Goal: Task Accomplishment & Management: Use online tool/utility

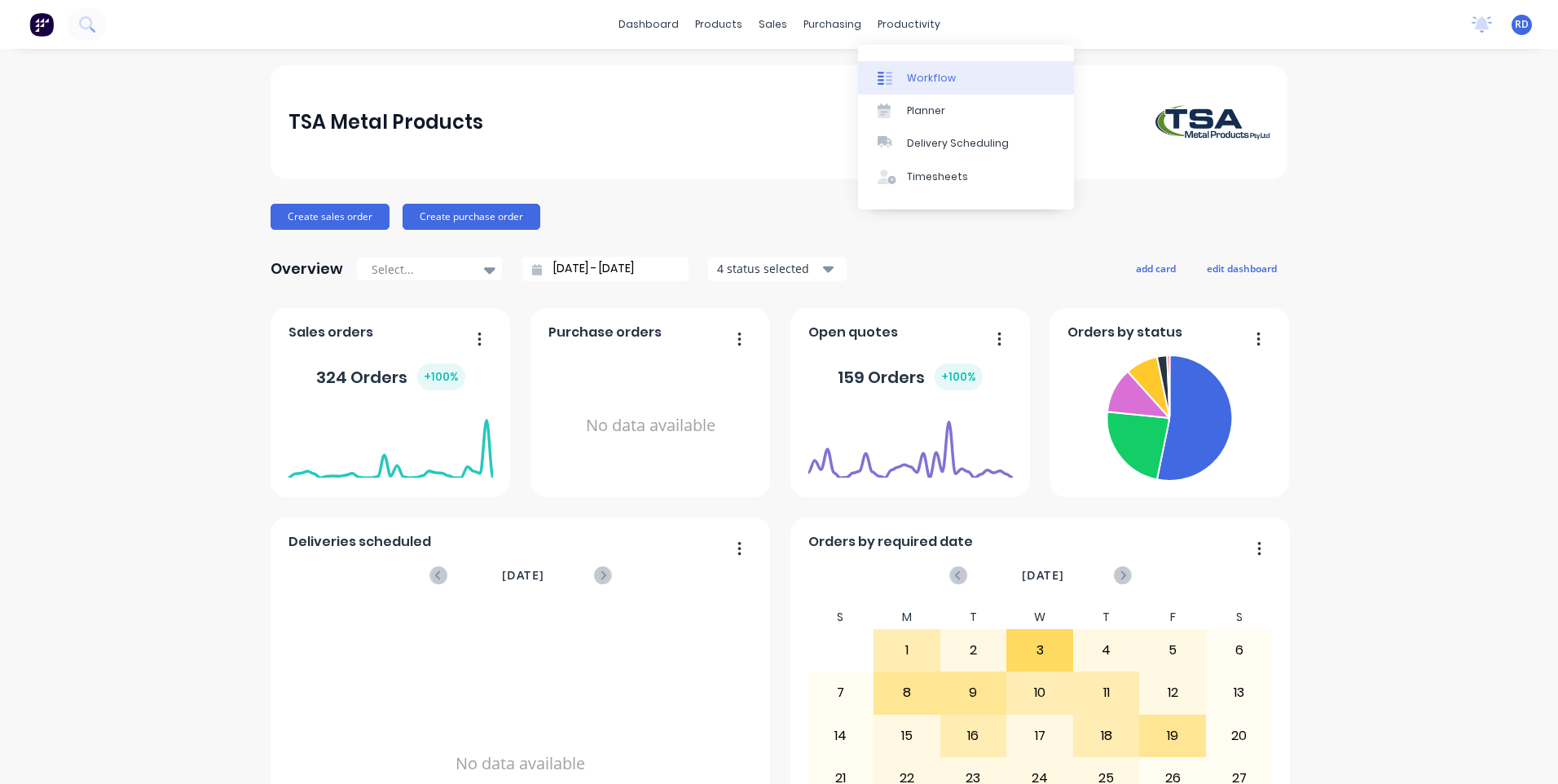
click at [924, 80] on div "Workflow" at bounding box center [931, 78] width 49 height 15
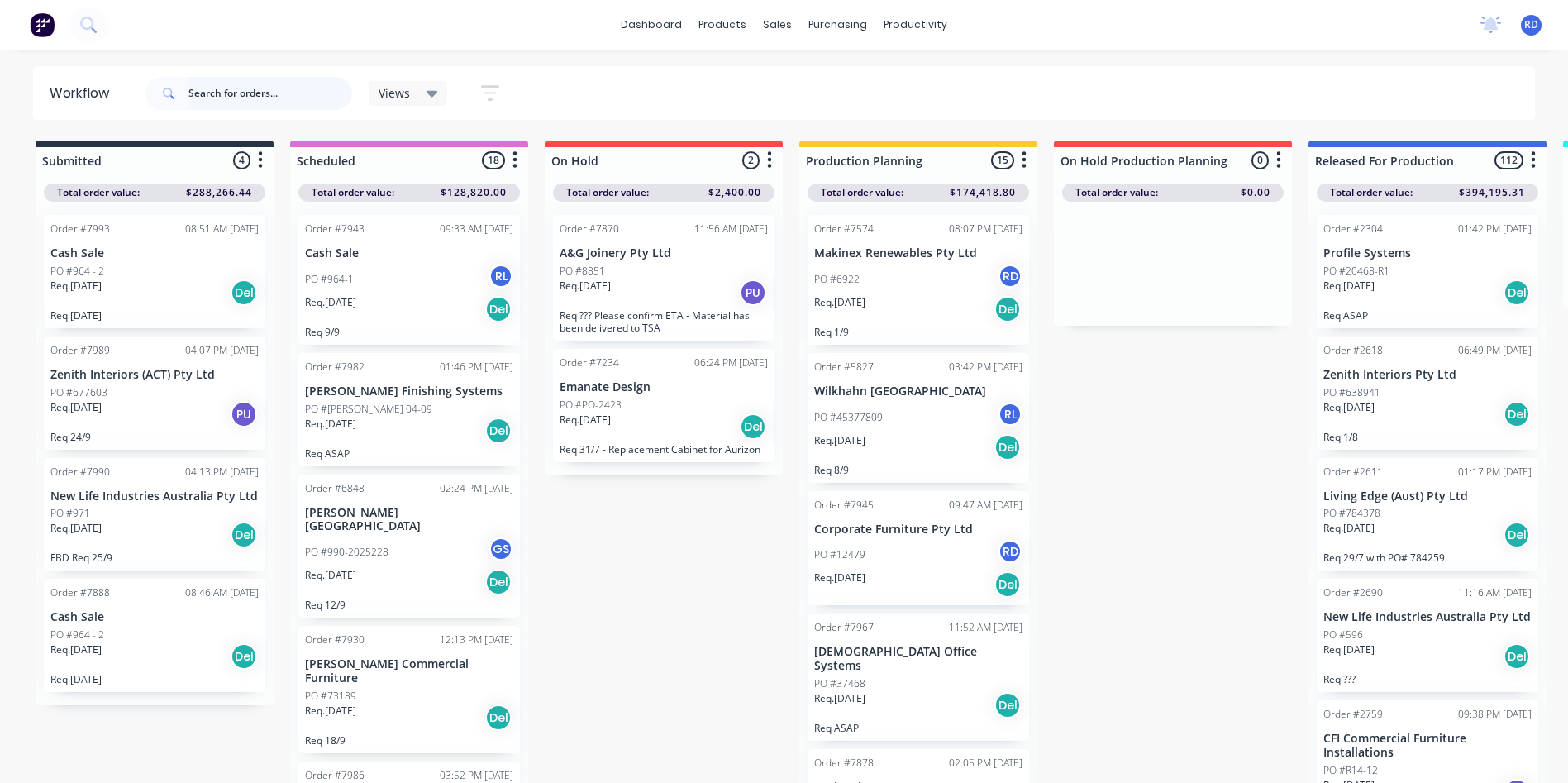
click at [199, 96] on input "text" at bounding box center [270, 94] width 164 height 33
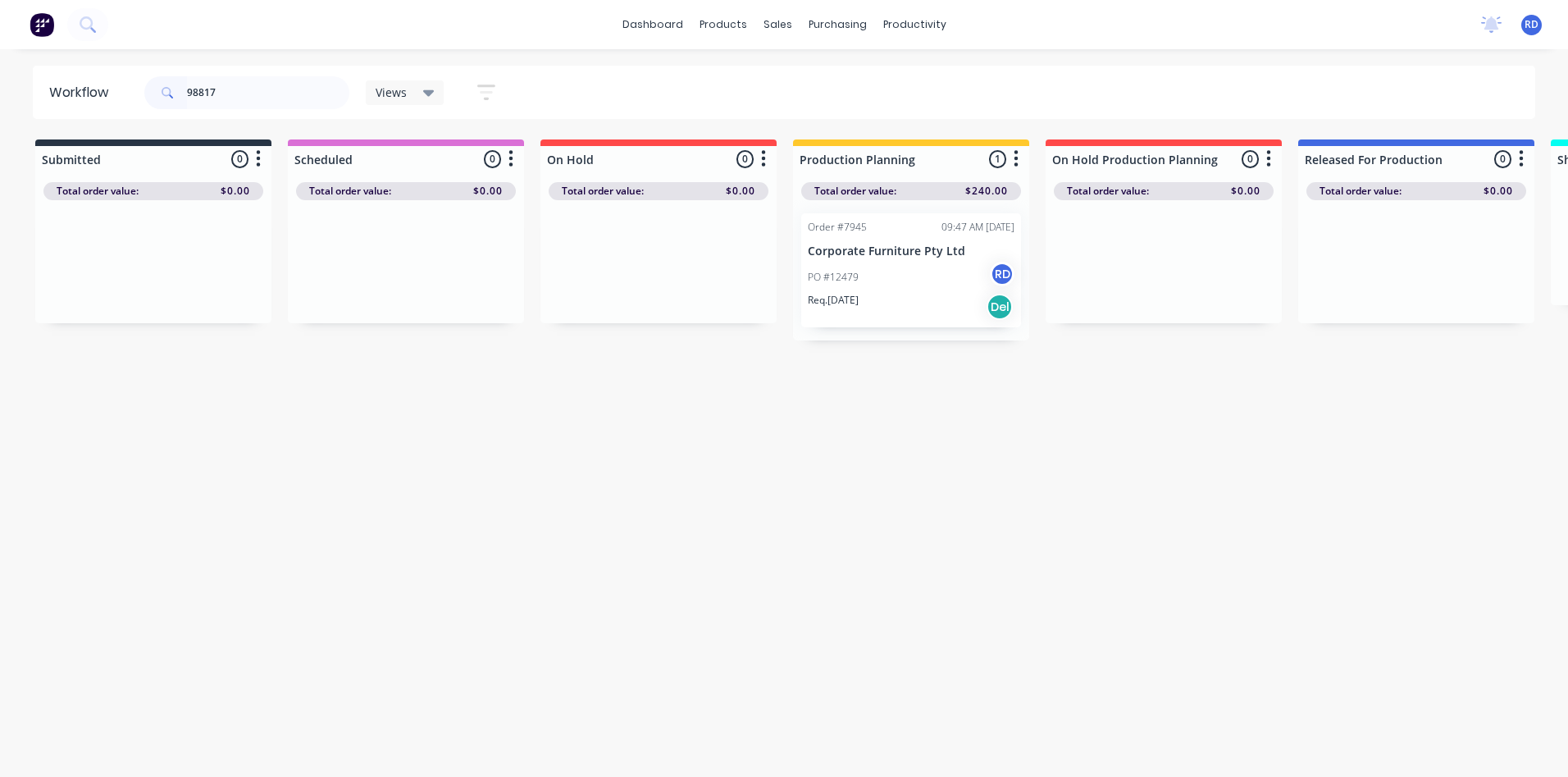
click at [892, 261] on div "Order #7945 09:47 AM [DATE] Corporate Furniture Pty Ltd PO #12479 RD Req. [DATE…" at bounding box center [911, 270] width 220 height 114
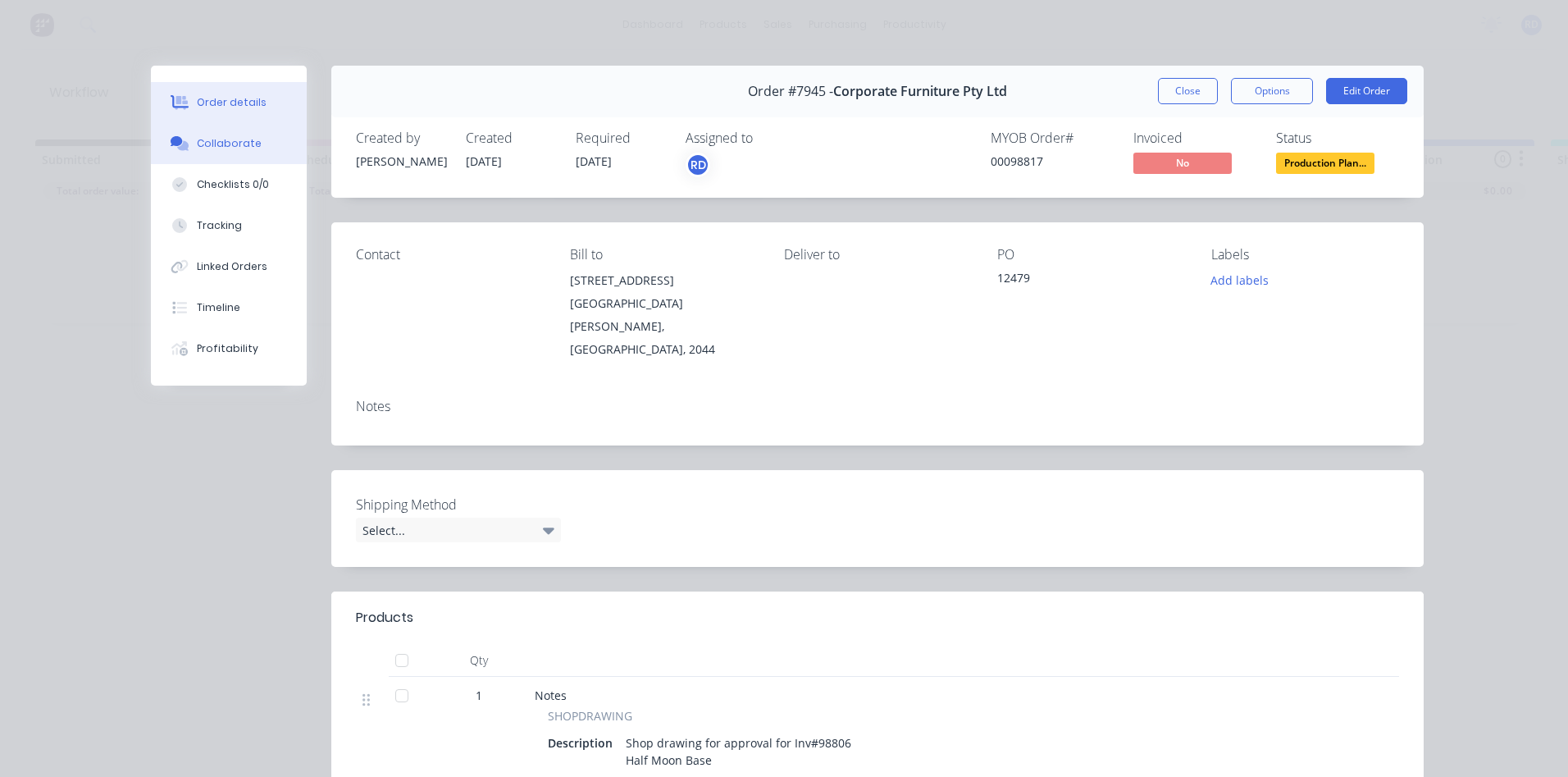
click at [197, 145] on div "Collaborate" at bounding box center [229, 143] width 64 height 15
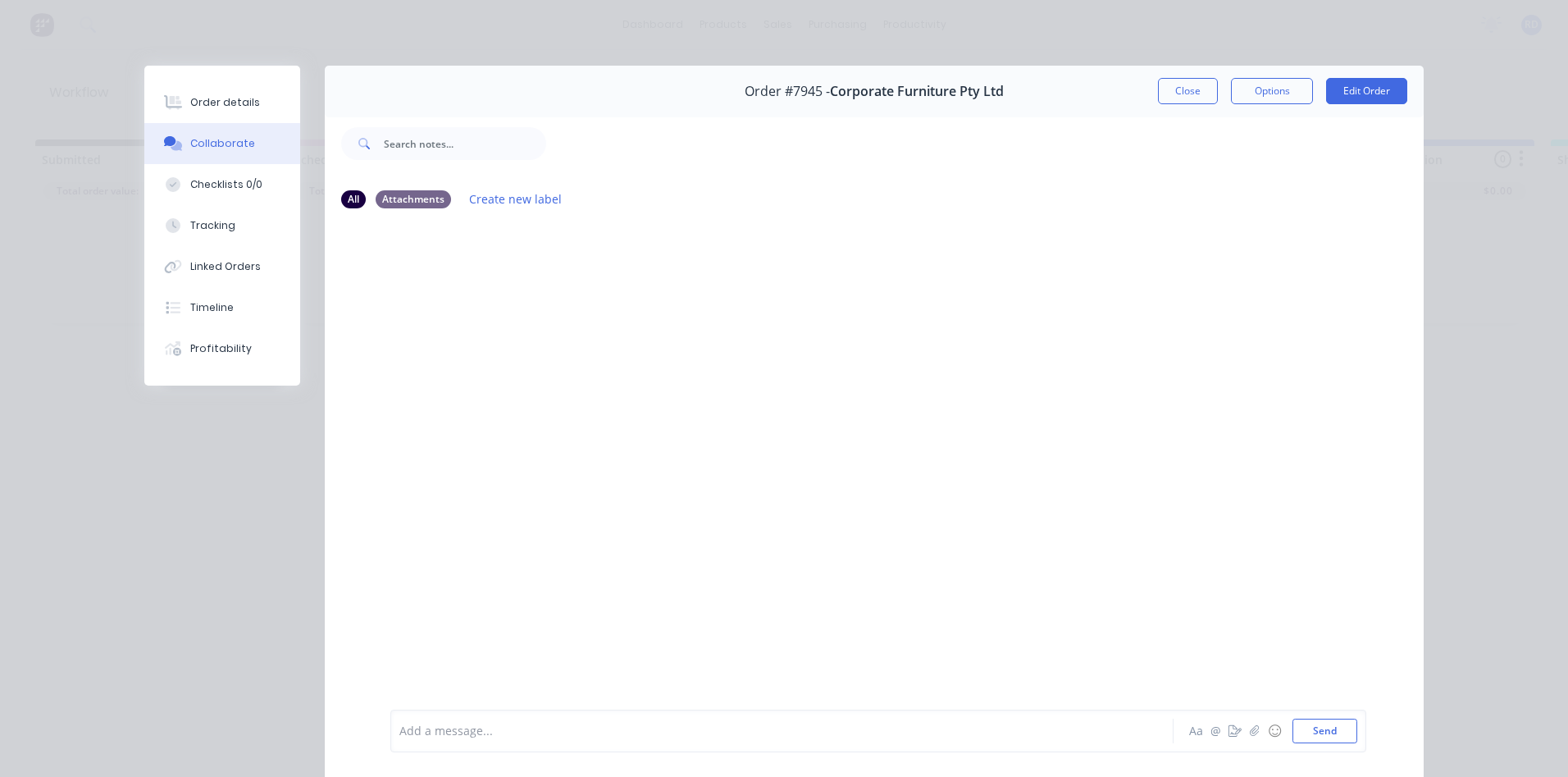
click at [1171, 86] on button "Close" at bounding box center [1188, 91] width 60 height 26
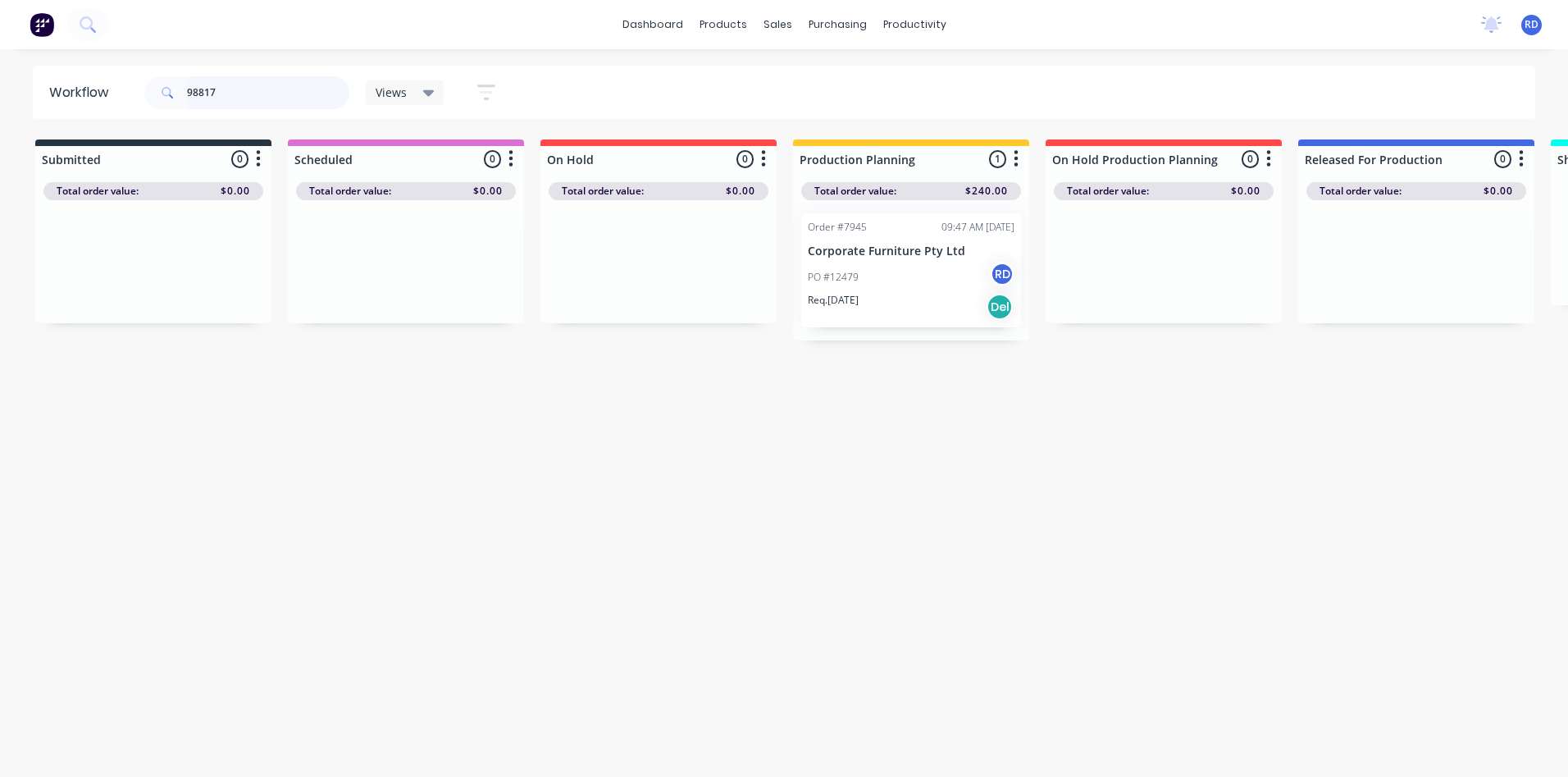
drag, startPoint x: 228, startPoint y: 93, endPoint x: 117, endPoint y: 92, distance: 111.0
click at [117, 92] on header "Workflow 98817 Views Save new view None (Default) edit Delivery edit Production…" at bounding box center [785, 91] width 1504 height 53
click at [868, 285] on div "PO #12479 RD" at bounding box center [912, 278] width 207 height 31
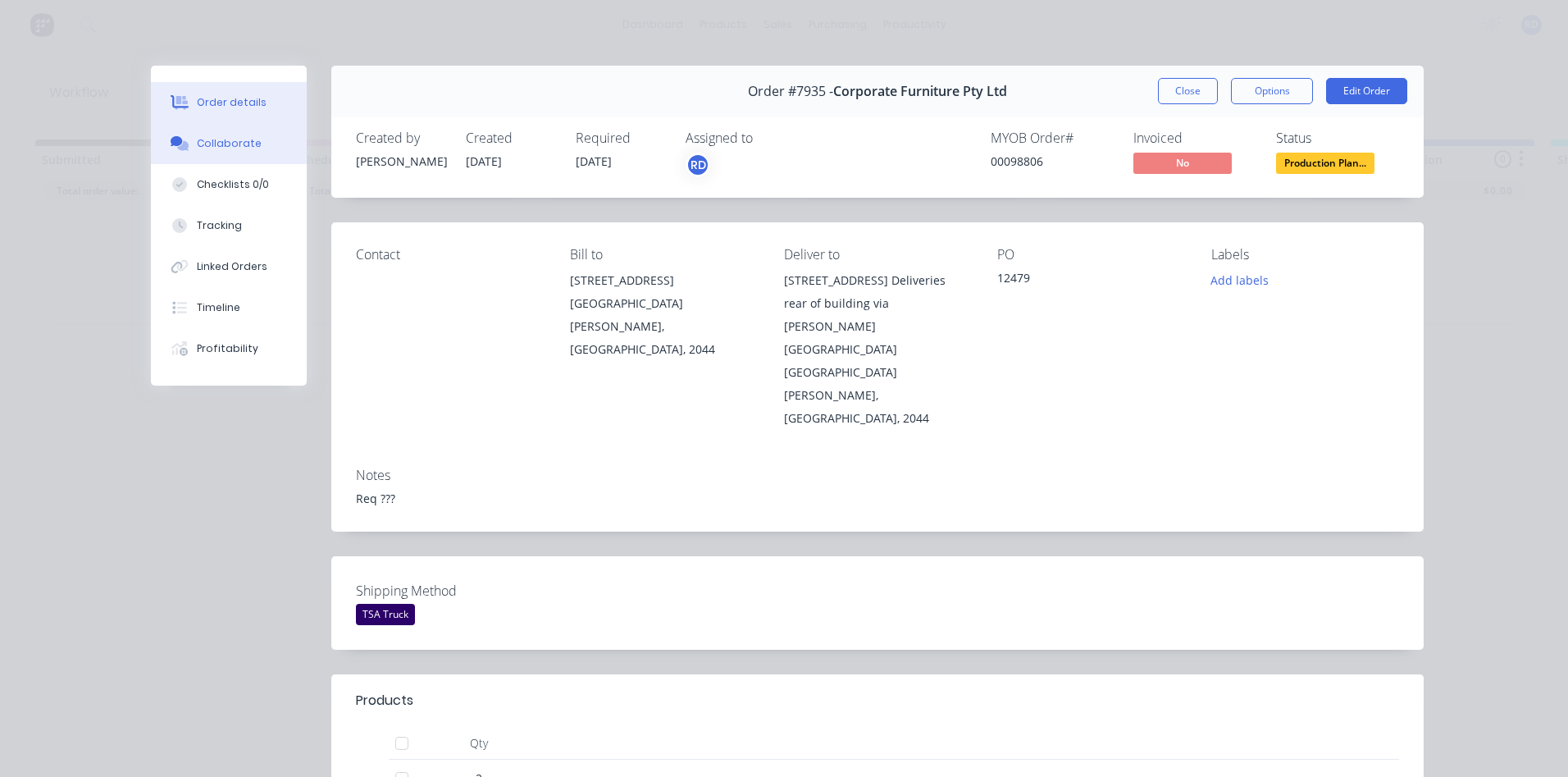
click at [226, 142] on div "Collaborate" at bounding box center [229, 143] width 64 height 15
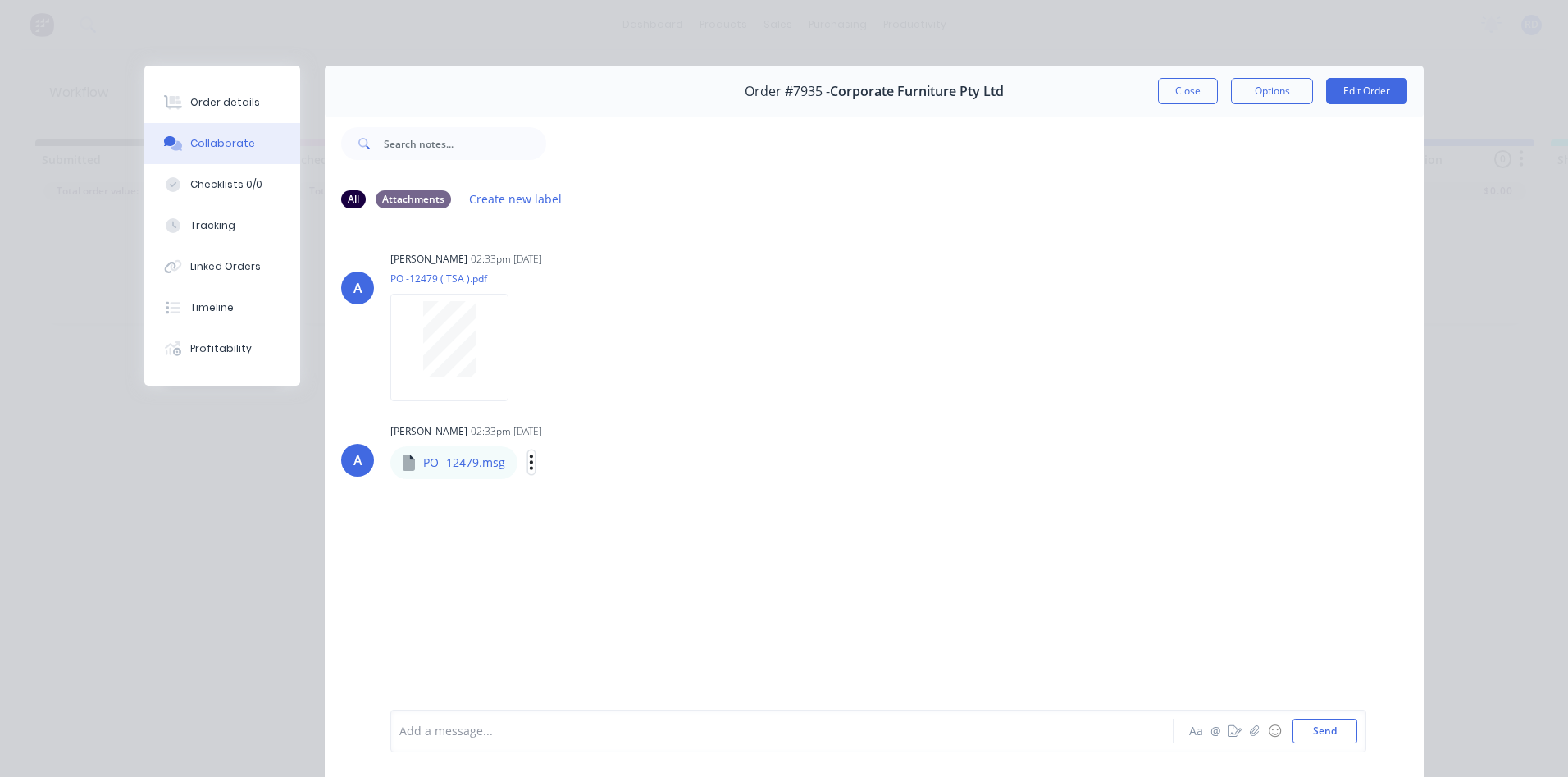
click at [529, 466] on icon "button" at bounding box center [532, 462] width 5 height 19
click at [605, 499] on button "Download" at bounding box center [640, 506] width 184 height 37
click at [1081, 251] on div "A [PERSON_NAME] 02:33pm [DATE] PO -12479 ( TSA ).pdf Labels Download" at bounding box center [874, 321] width 1099 height 148
click at [1172, 96] on button "Close" at bounding box center [1188, 91] width 60 height 26
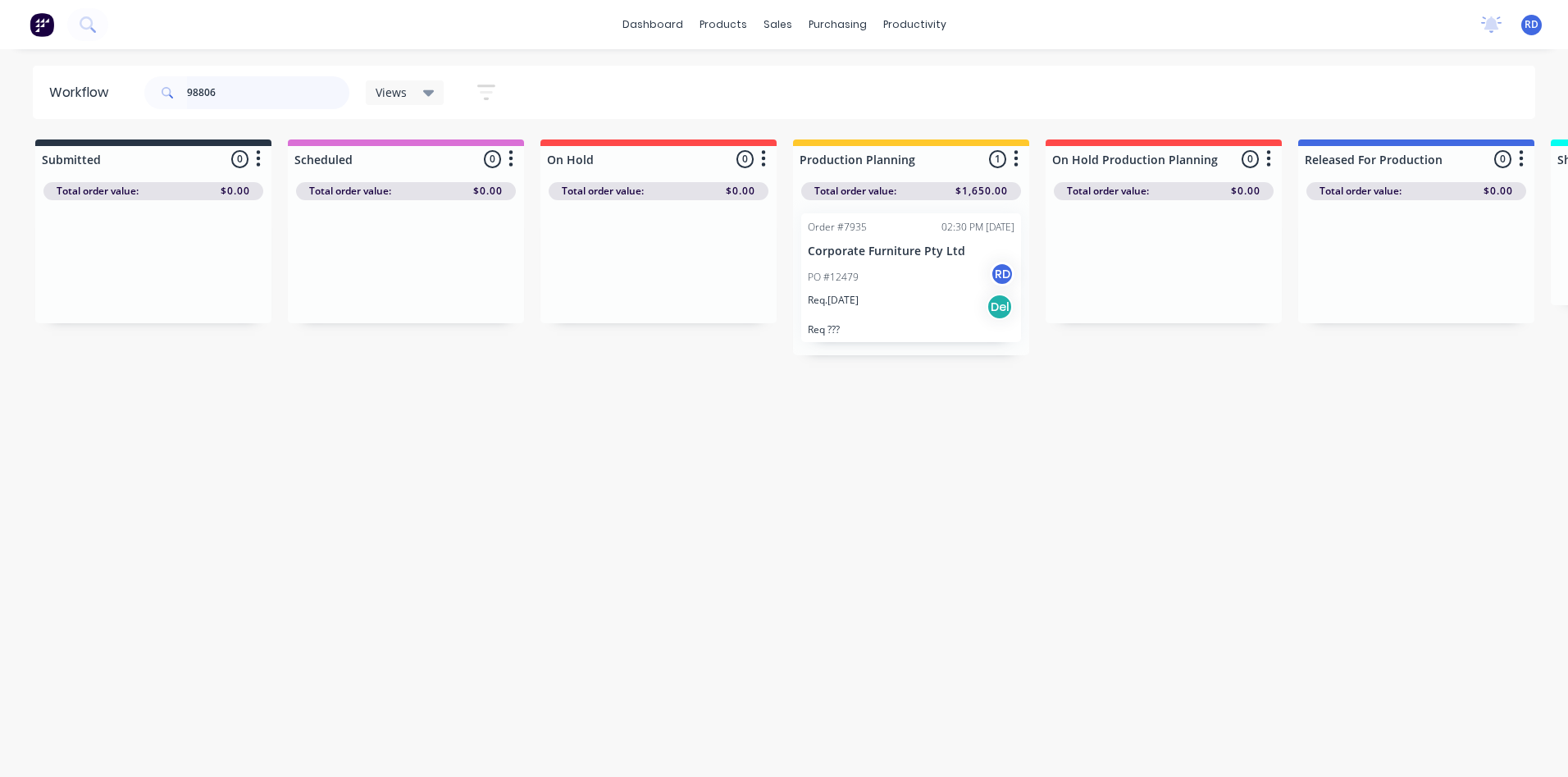
drag, startPoint x: 130, startPoint y: 107, endPoint x: 73, endPoint y: 111, distance: 57.1
click at [76, 111] on header "Workflow 98806 Views Save new view None (Default) edit Delivery edit Production…" at bounding box center [785, 91] width 1504 height 53
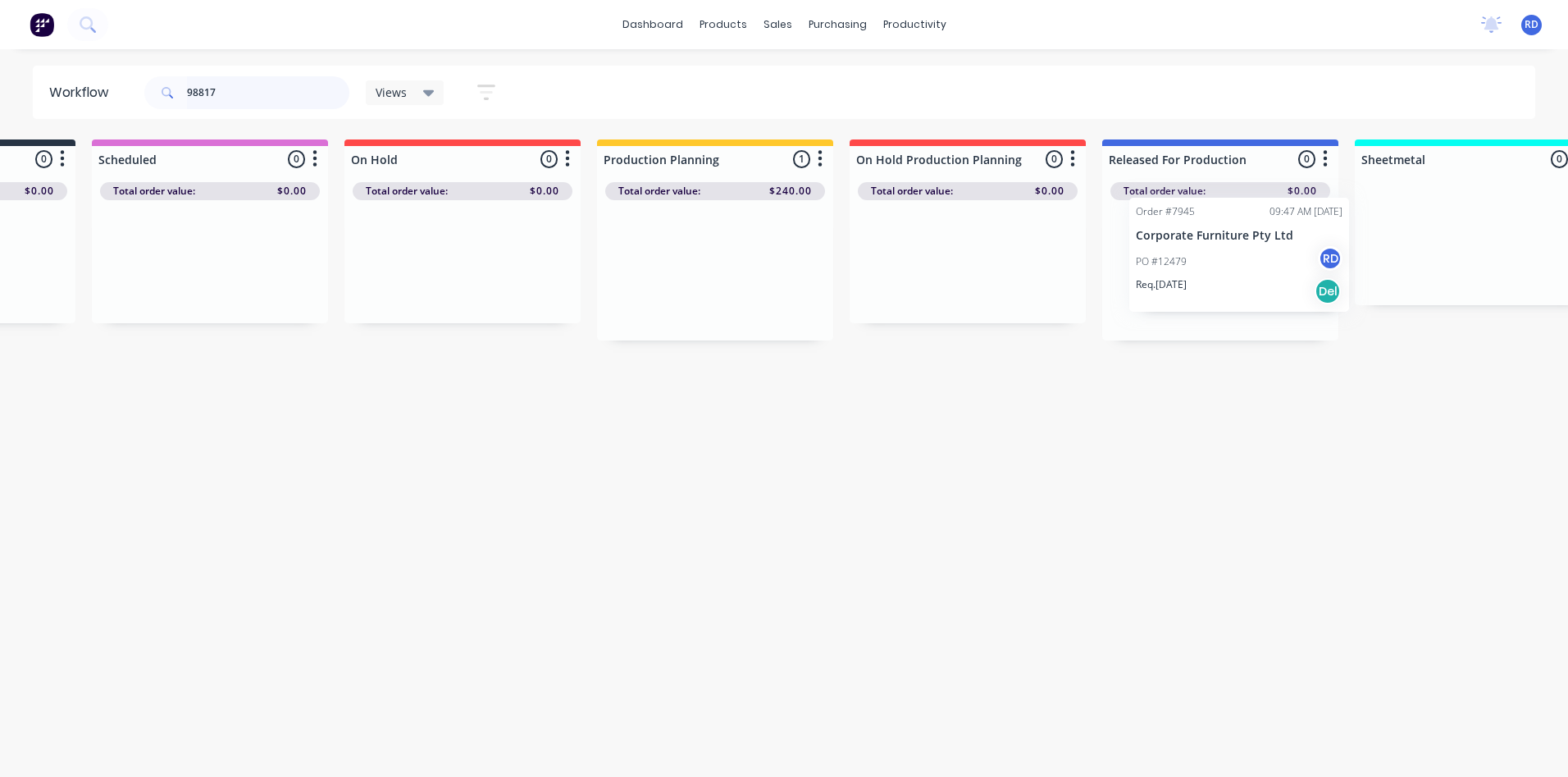
scroll to position [0, 203]
drag, startPoint x: 881, startPoint y: 255, endPoint x: 1210, endPoint y: 240, distance: 329.3
click at [1215, 238] on div "Submitted 0 Sort By Created date Required date Order number Customer name Most …" at bounding box center [1390, 239] width 3212 height 201
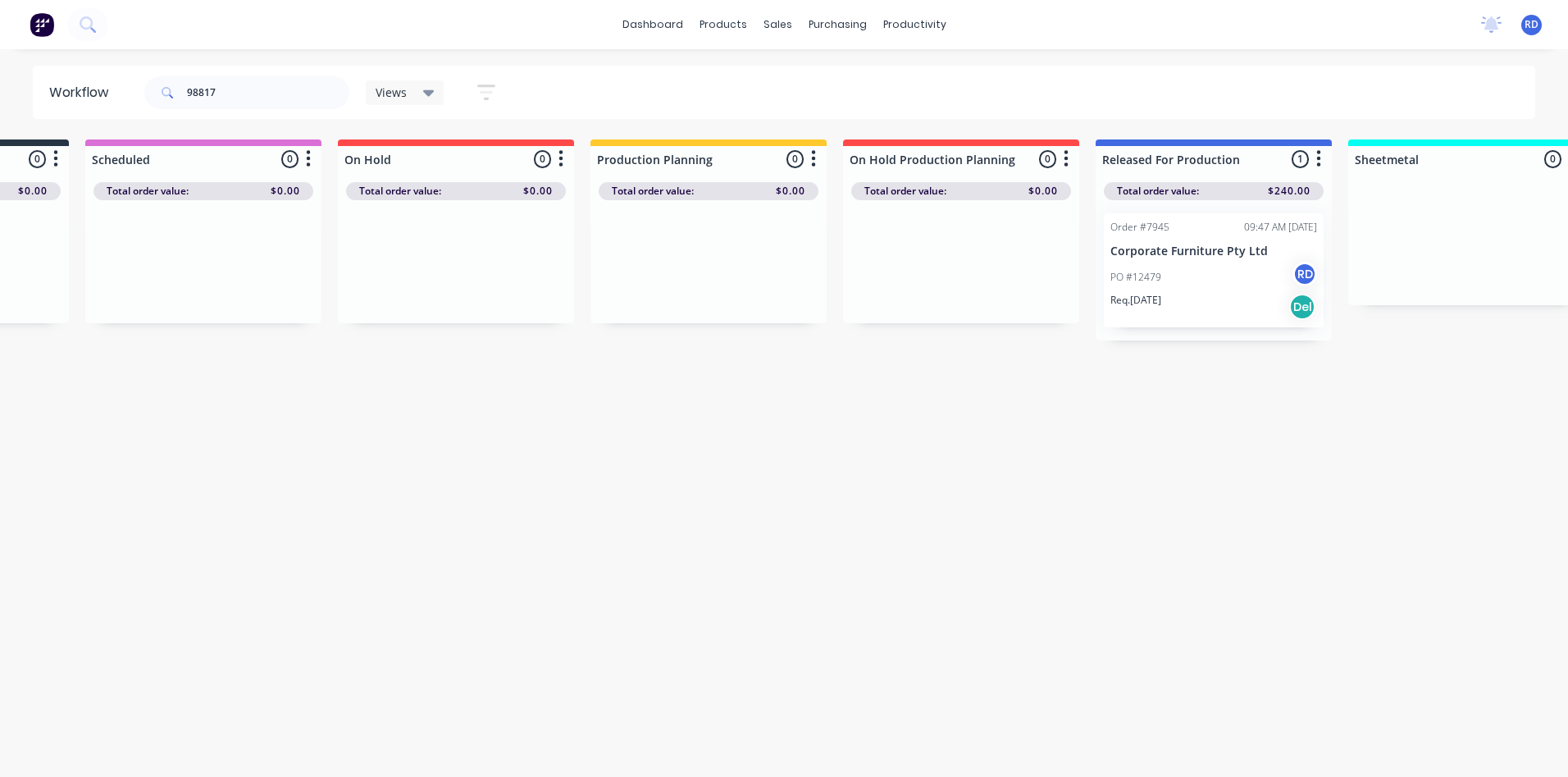
click at [1227, 450] on div "Workflow 98817 Views Save new view None (Default) edit Delivery edit Production…" at bounding box center [581, 405] width 1568 height 679
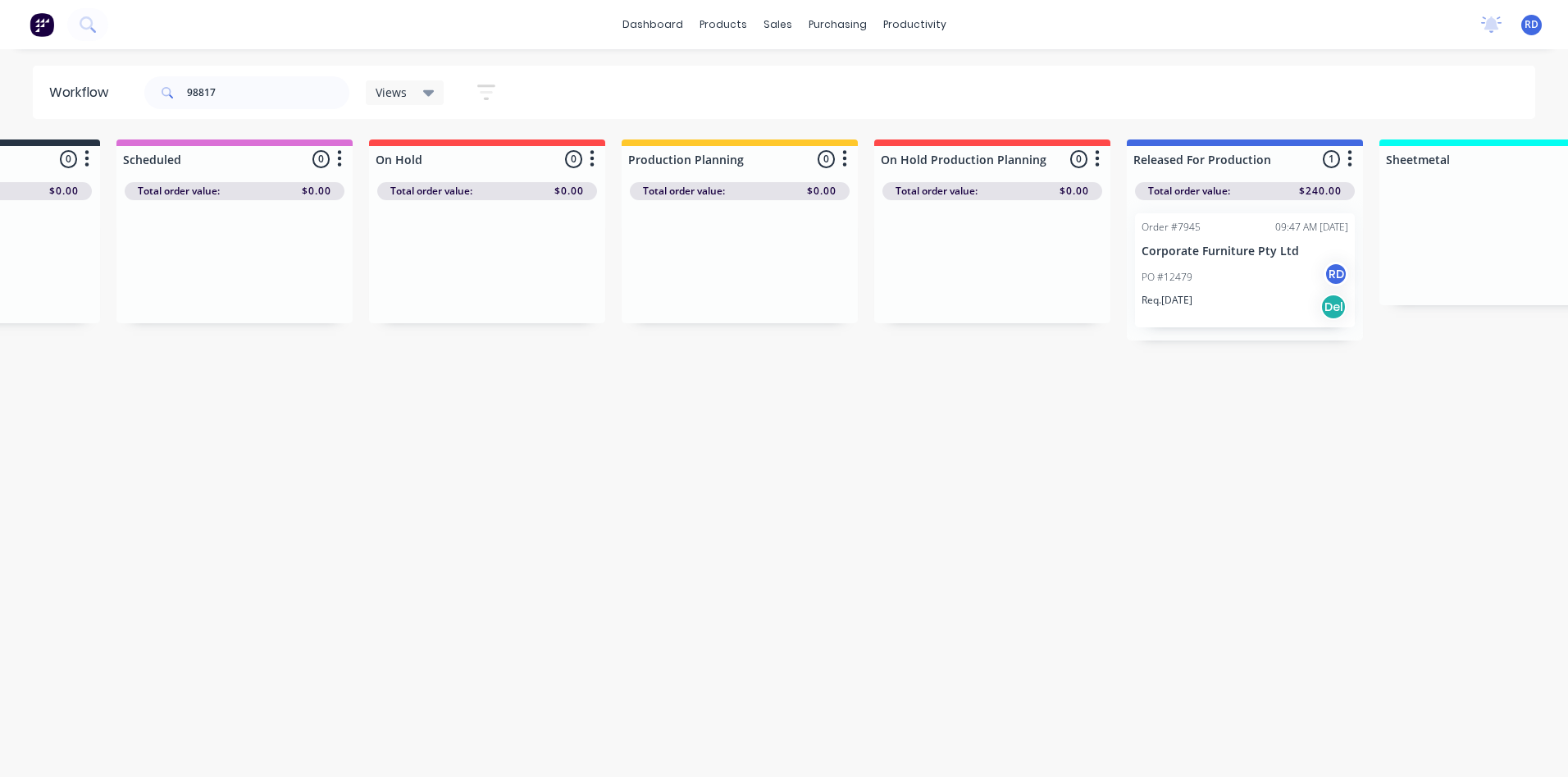
scroll to position [0, 0]
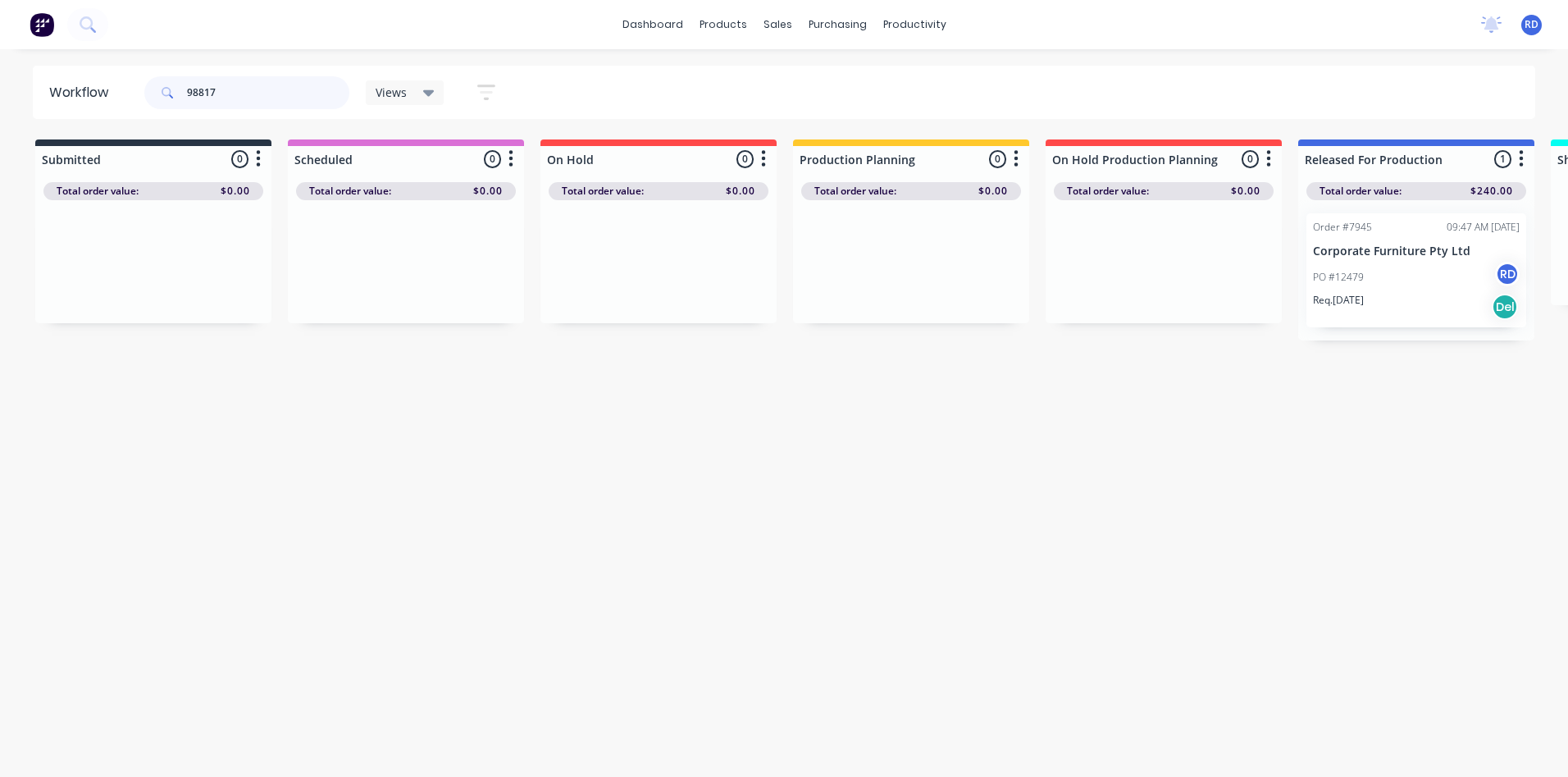
drag, startPoint x: 237, startPoint y: 92, endPoint x: 119, endPoint y: 91, distance: 118.0
click at [119, 91] on header "Workflow 98817 Views Save new view None (Default) edit Delivery edit Production…" at bounding box center [785, 91] width 1504 height 53
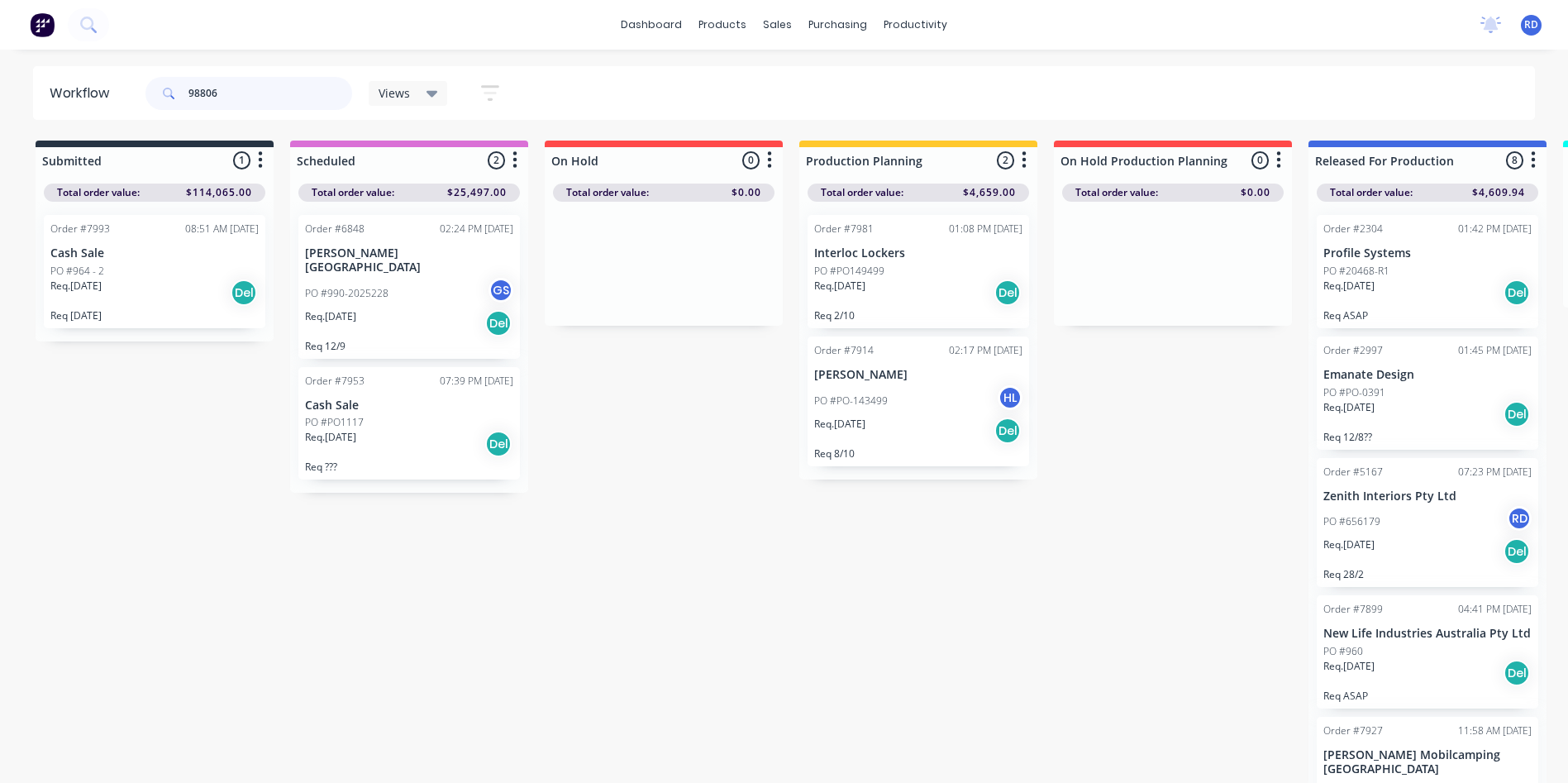
type input "98806"
